Goal: Transaction & Acquisition: Purchase product/service

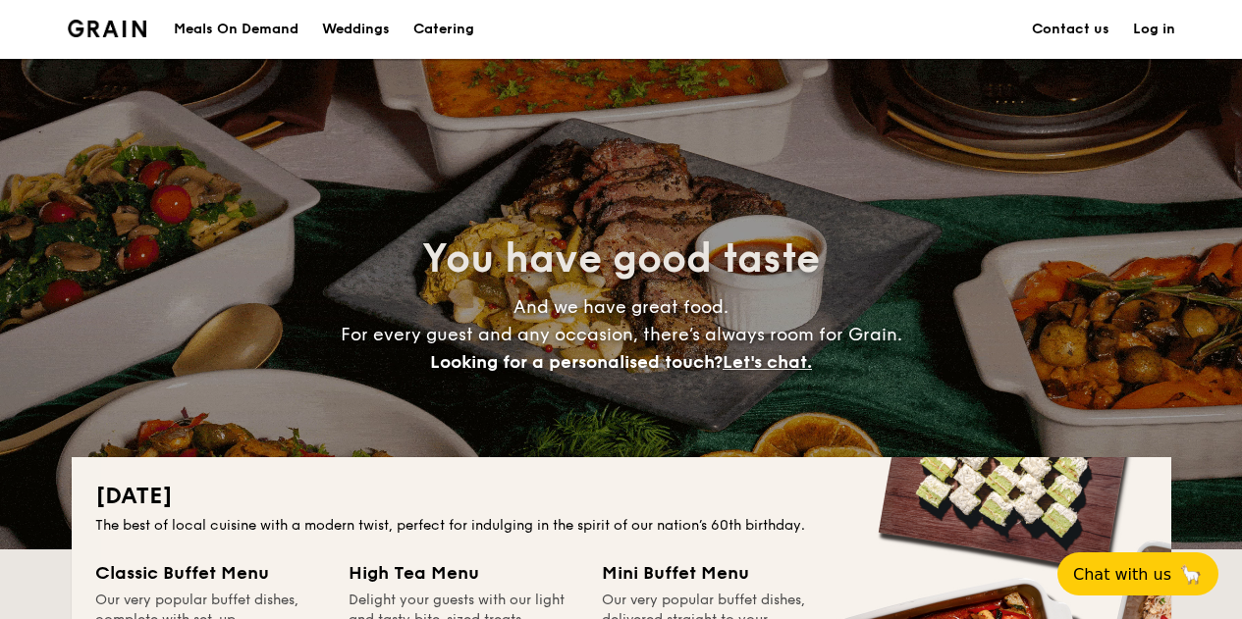
click at [238, 27] on div "Meals On Demand" at bounding box center [236, 29] width 125 height 59
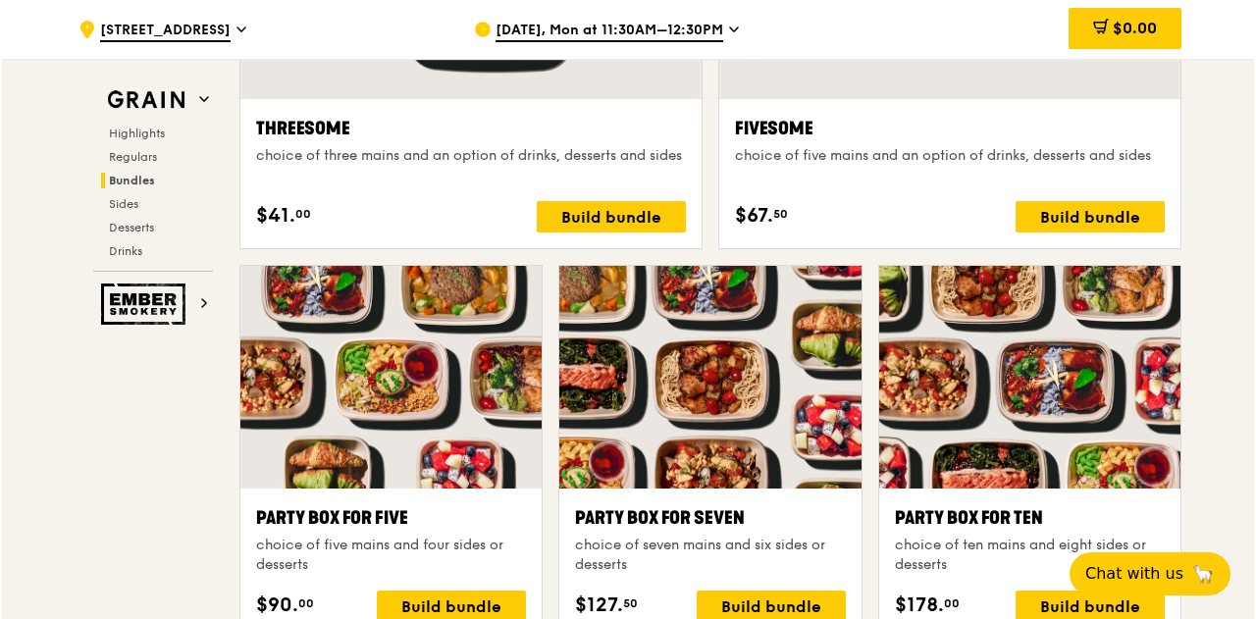
scroll to position [3832, 0]
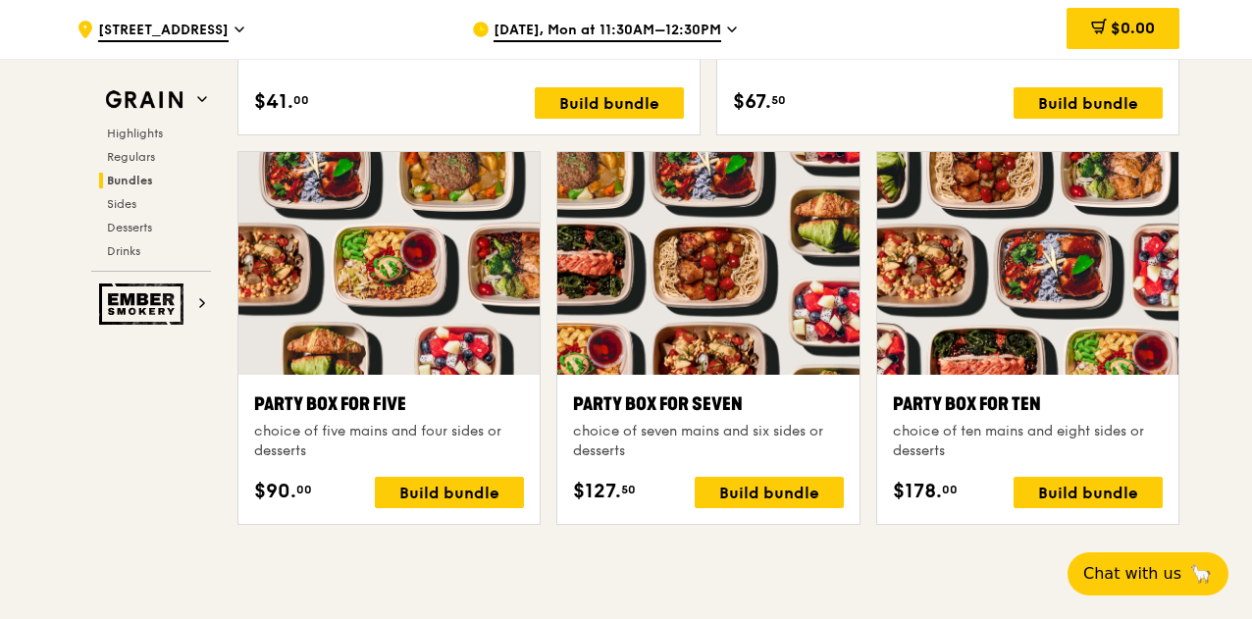
click at [1019, 327] on div at bounding box center [1027, 263] width 301 height 223
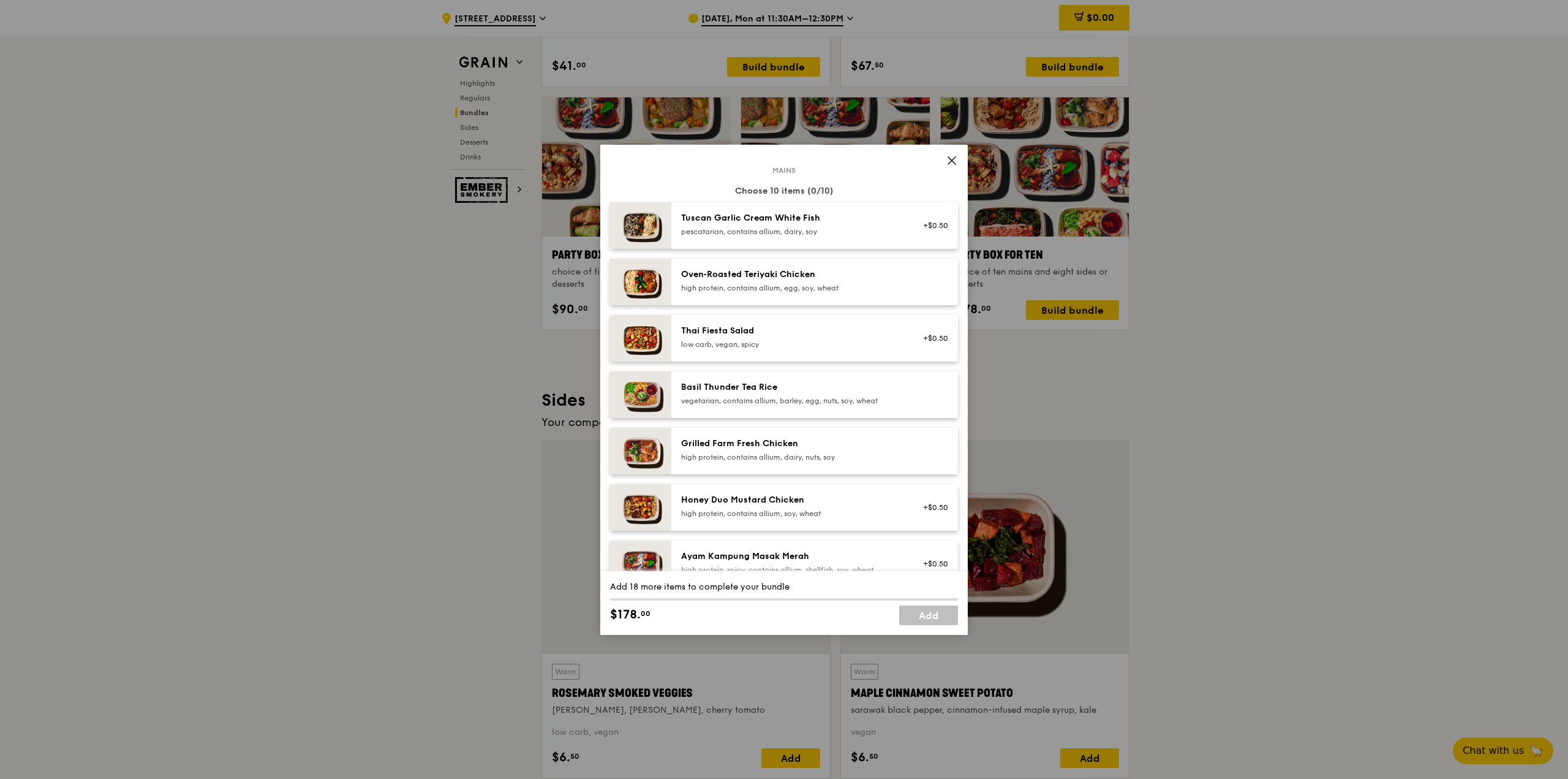
scroll to position [61, 0]
click at [638, 242] on img at bounding box center [641, 226] width 61 height 47
click at [644, 233] on img at bounding box center [641, 226] width 61 height 47
click at [781, 234] on link "Remove" at bounding box center [933, 232] width 28 height 9
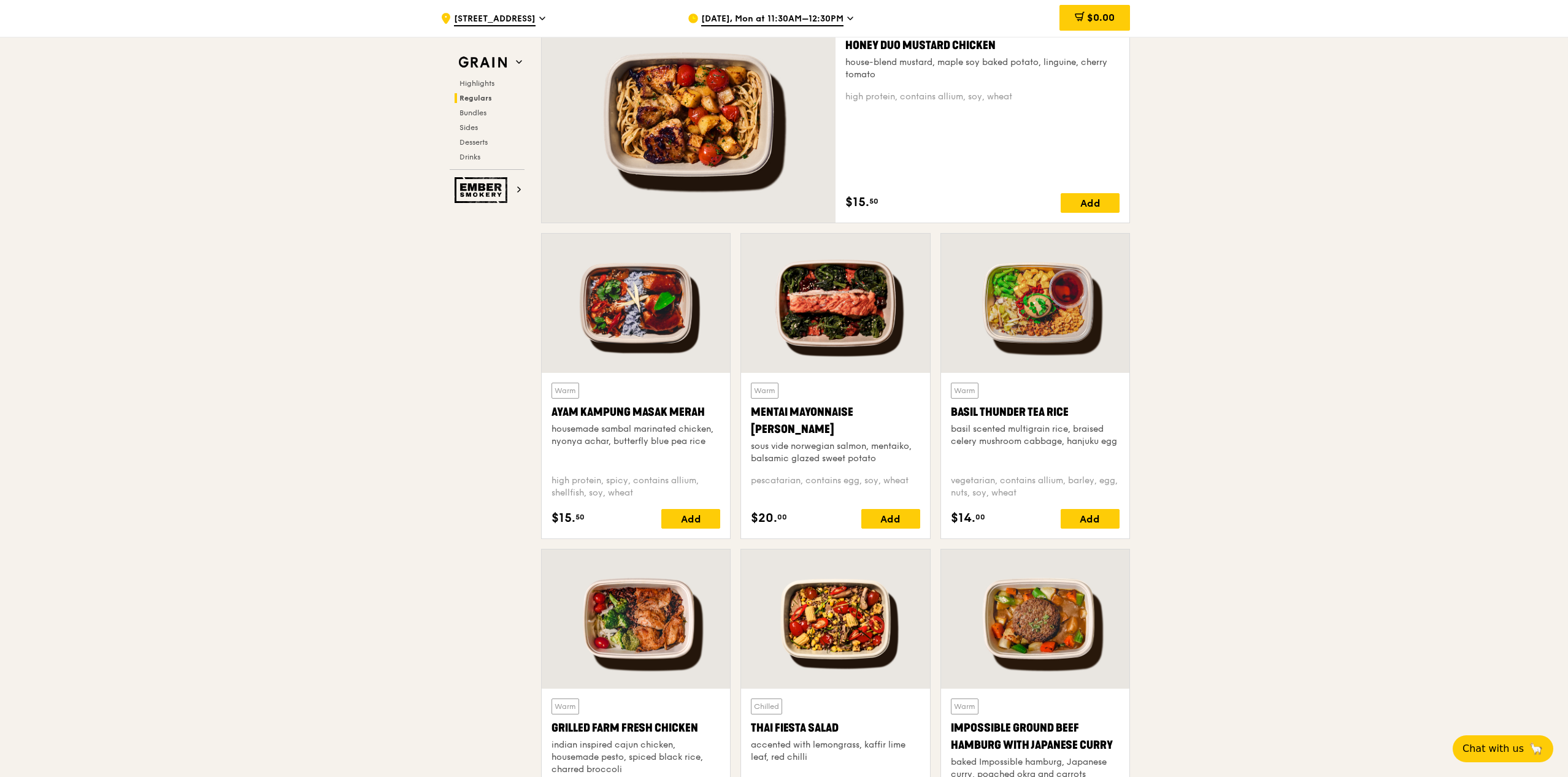
scroll to position [1045, 0]
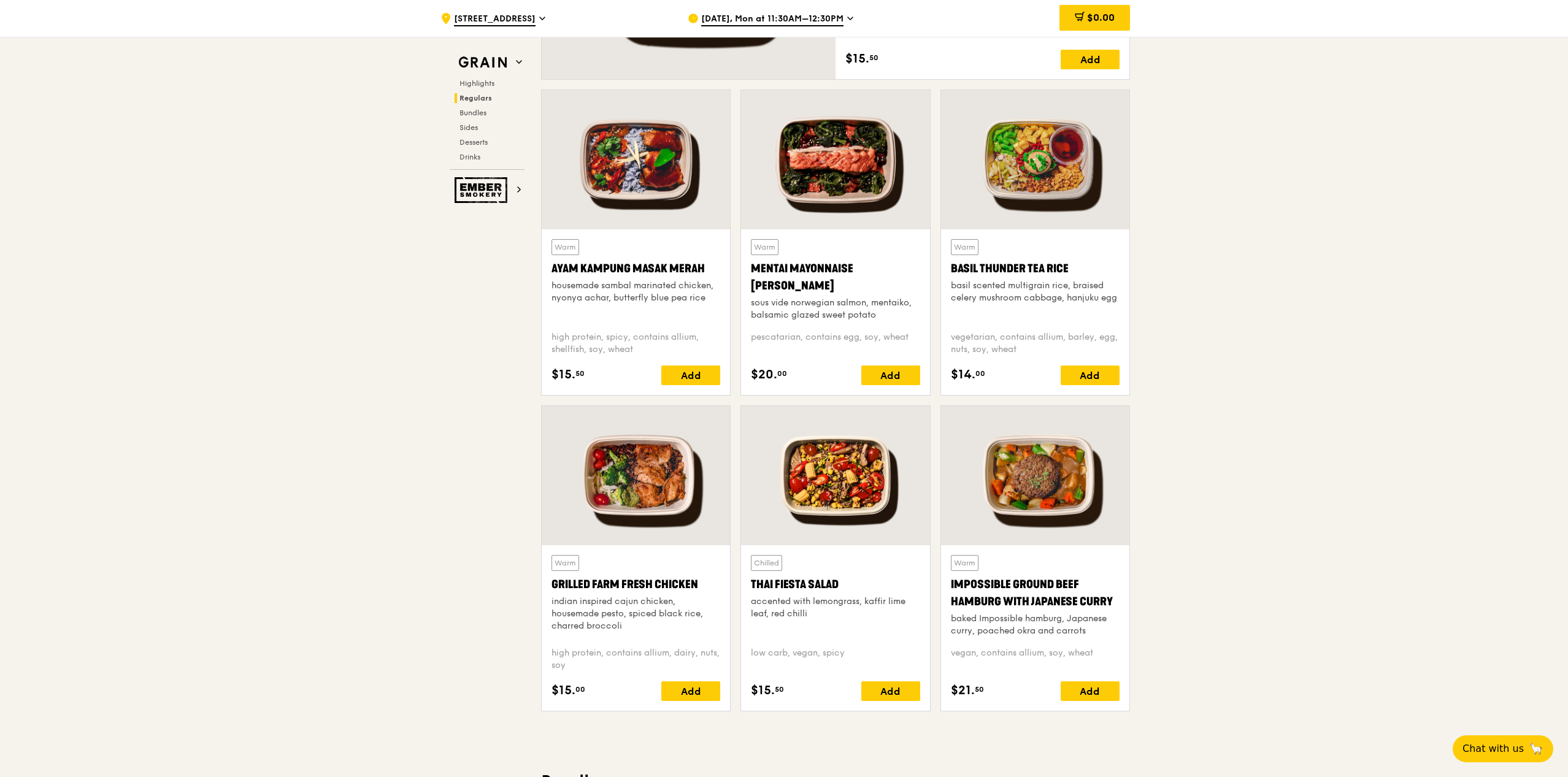
drag, startPoint x: 1176, startPoint y: 463, endPoint x: 1224, endPoint y: 445, distance: 51.3
